Goal: Information Seeking & Learning: Learn about a topic

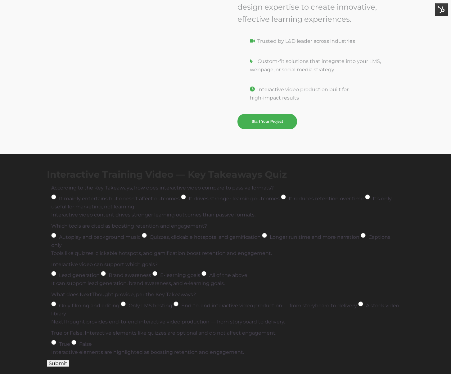
scroll to position [2187, 0]
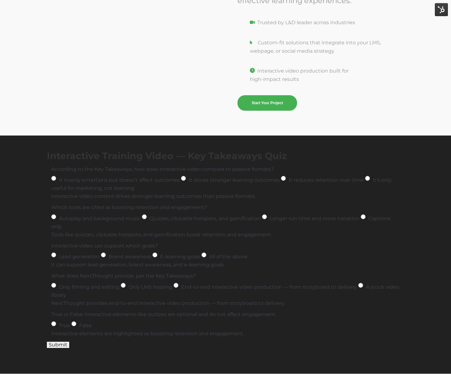
click at [124, 154] on h3 "Interactive Training Video — Key Takeaways Quiz" at bounding box center [225, 155] width 357 height 11
click at [58, 344] on button "Submit" at bounding box center [58, 345] width 22 height 6
click at [78, 188] on span "It’s only useful for marketing, not learning" at bounding box center [221, 184] width 340 height 14
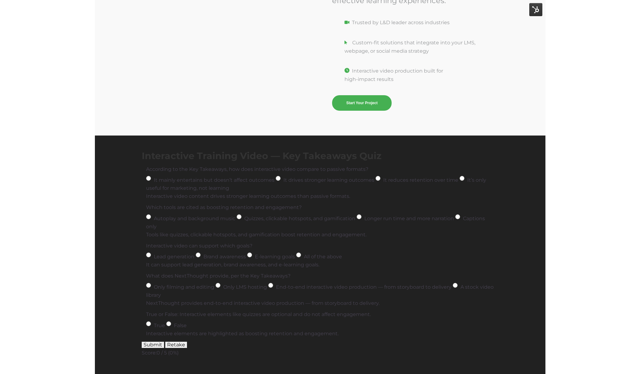
scroll to position [2179, 0]
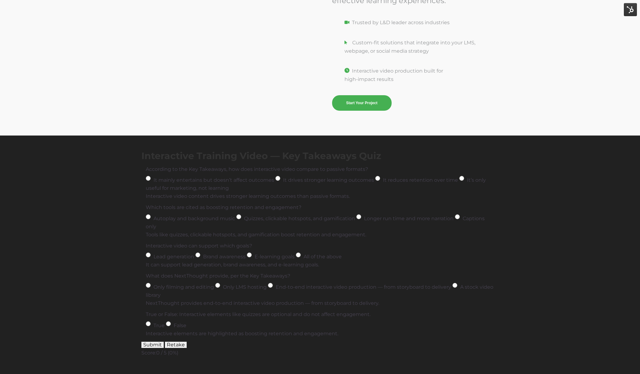
click at [402, 144] on div "Interactive Training Video — Key Takeaways Quiz According to the Key Takeaways,…" at bounding box center [320, 259] width 640 height 246
click at [363, 147] on div "Interactive Training Video — Key Takeaways Quiz According to the Key Takeaways,…" at bounding box center [320, 259] width 640 height 246
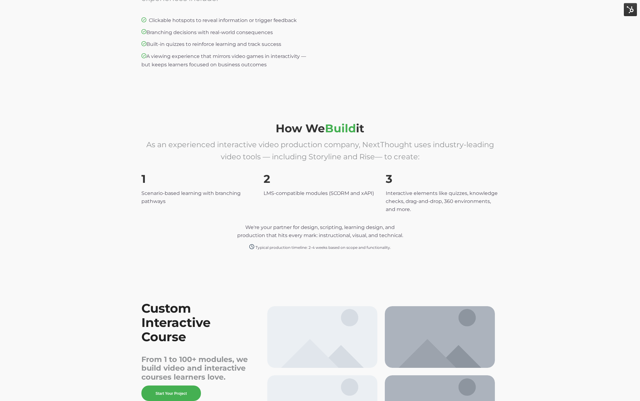
scroll to position [2046, 0]
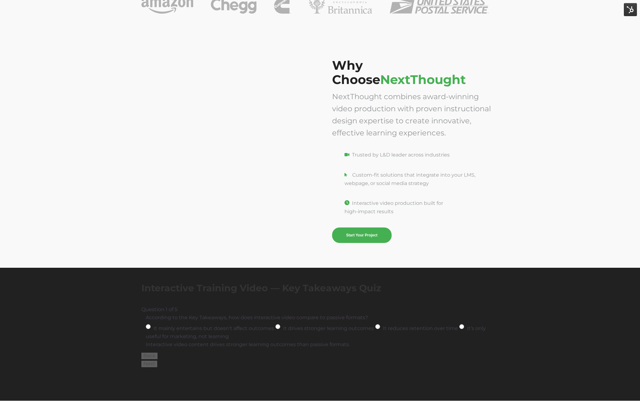
click at [183, 338] on span "It’s only useful for marketing, not learning" at bounding box center [316, 333] width 340 height 14
click at [459, 329] on input "It’s only useful for marketing, not learning" at bounding box center [461, 326] width 5 height 5
radio input "true"
click at [148, 327] on input "It mainly entertains but doesn’t affect outcomes" at bounding box center [148, 326] width 5 height 5
radio input "true"
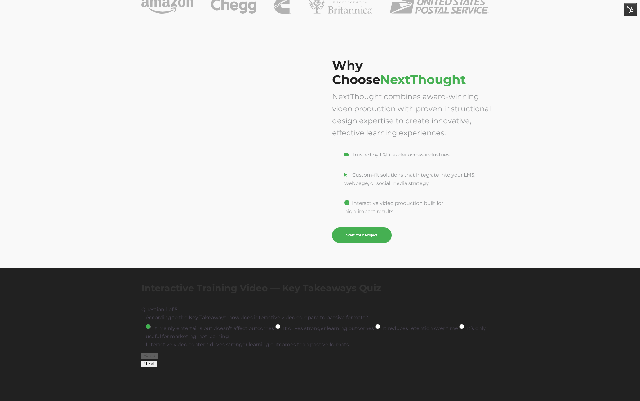
click at [147, 369] on div at bounding box center [319, 372] width 357 height 8
click at [149, 365] on button "Next" at bounding box center [149, 364] width 16 height 6
click at [236, 327] on input "Quizzes, clickable hotspots, and gamification" at bounding box center [238, 326] width 5 height 5
radio input "true"
click at [152, 365] on button "Next" at bounding box center [149, 364] width 16 height 6
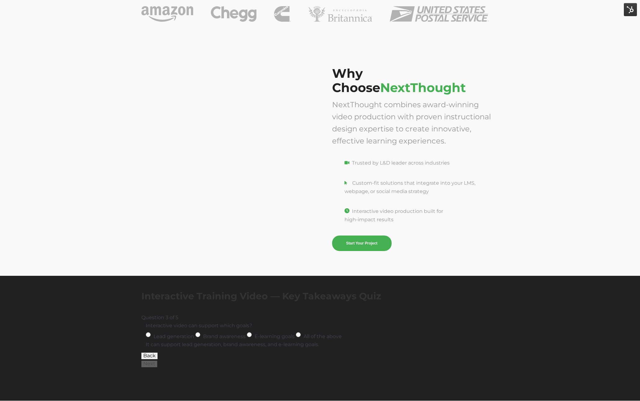
scroll to position [2038, 0]
